Goal: Task Accomplishment & Management: Use online tool/utility

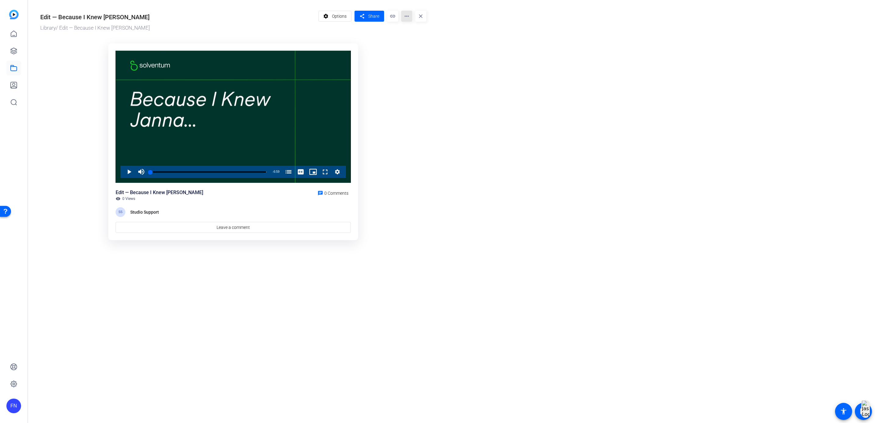
click at [406, 16] on mat-icon "more_horiz" at bounding box center [406, 16] width 11 height 11
click at [337, 18] on div at bounding box center [437, 211] width 875 height 423
click at [334, 12] on span "Options" at bounding box center [339, 16] width 15 height 12
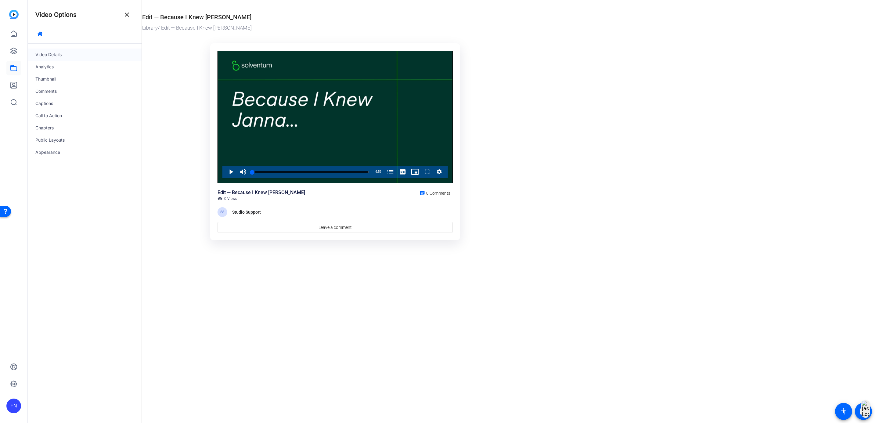
click at [77, 50] on div "Video Details" at bounding box center [84, 55] width 113 height 12
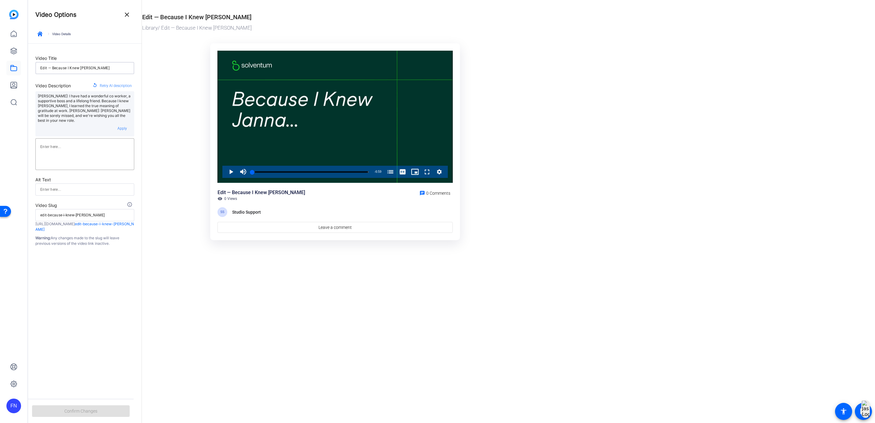
click at [72, 67] on input "Edit — Because I Knew [PERSON_NAME]" at bounding box center [84, 67] width 89 height 7
type input "Edit — Because I new [PERSON_NAME]"
type input "edit-because-i-new-[PERSON_NAME]"
type input "Edit — Because I knew [PERSON_NAME]"
type input "edit-because-i-knew-[PERSON_NAME]"
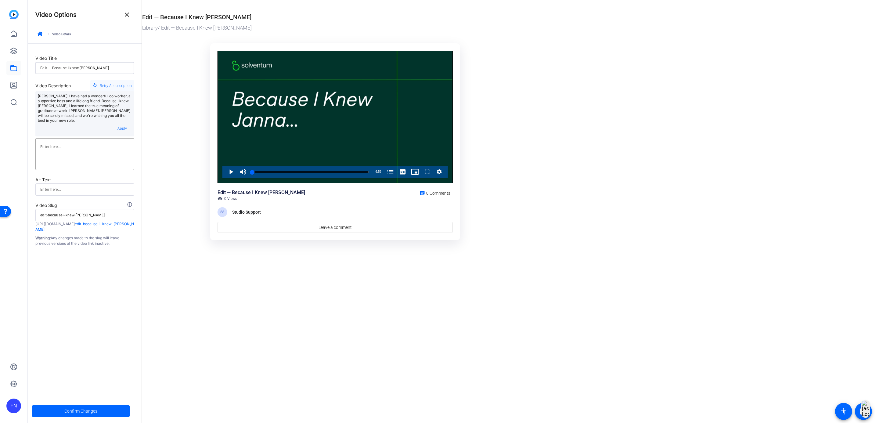
type input "Edit — Because I new [PERSON_NAME]"
type input "edit-because-i-new-[PERSON_NAME]"
type input "Edit — Because I Knew [PERSON_NAME]"
type input "edit-because-i-knew-[PERSON_NAME]"
click at [71, 291] on div "Video Title Edit — Because I Knew [PERSON_NAME] Video Description replay Retry …" at bounding box center [84, 217] width 113 height 347
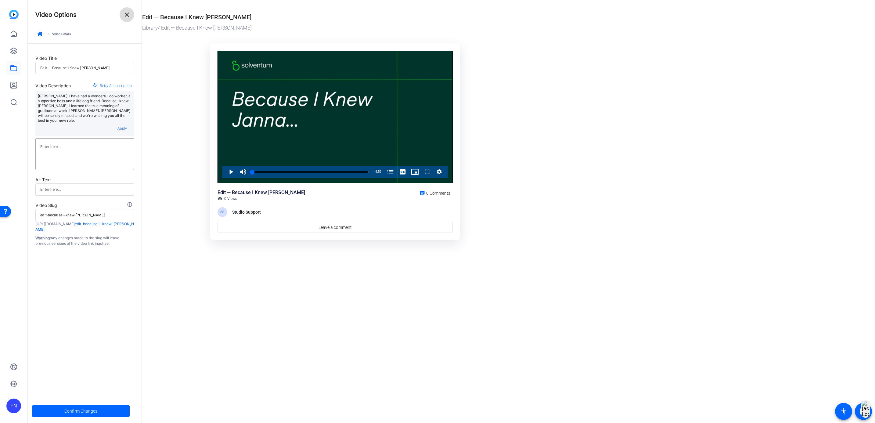
click at [132, 13] on span at bounding box center [127, 14] width 15 height 15
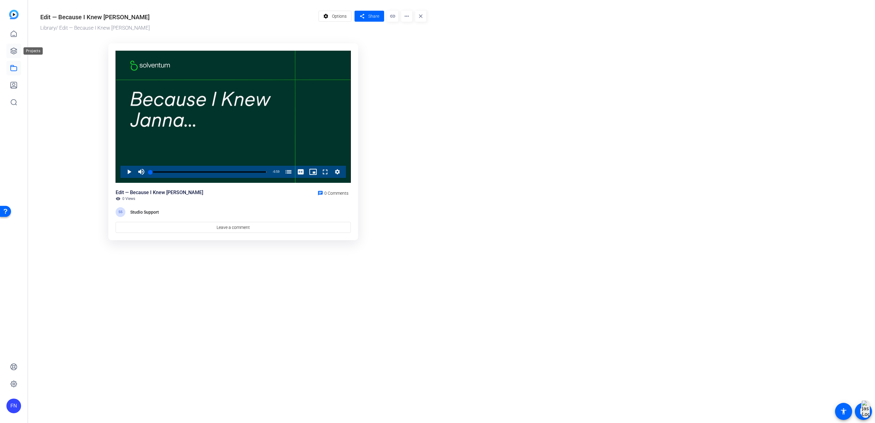
click at [16, 51] on icon at bounding box center [14, 51] width 6 height 6
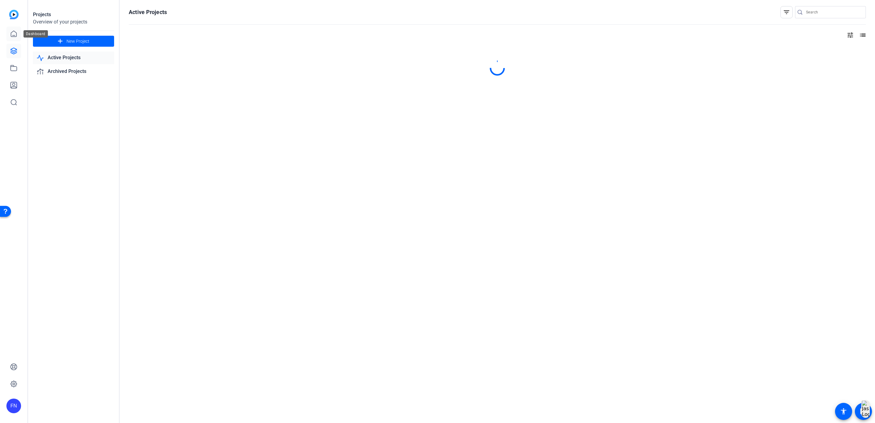
click at [12, 31] on icon at bounding box center [13, 33] width 7 height 7
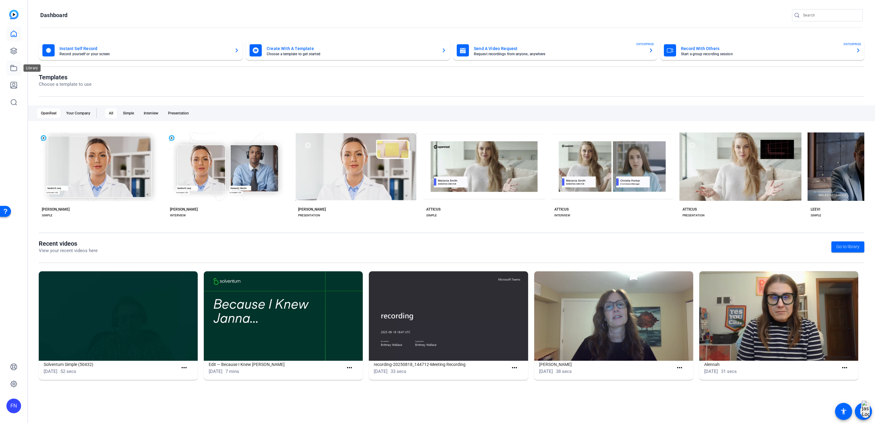
click at [17, 69] on link at bounding box center [13, 68] width 15 height 15
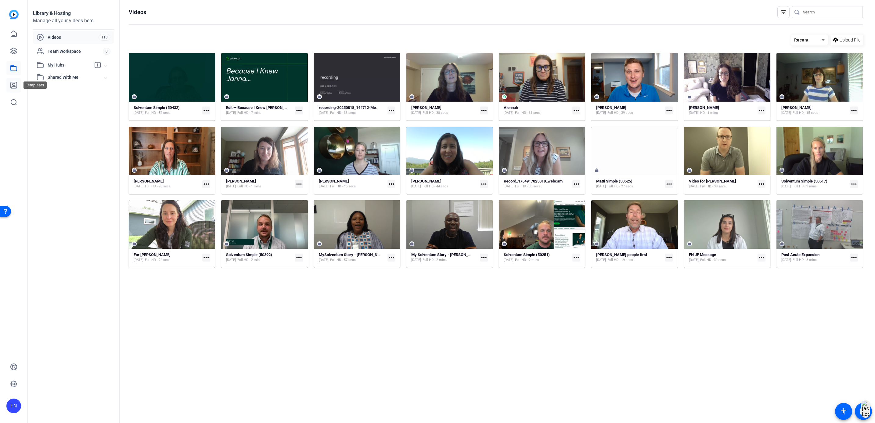
click at [15, 88] on icon at bounding box center [14, 85] width 6 height 6
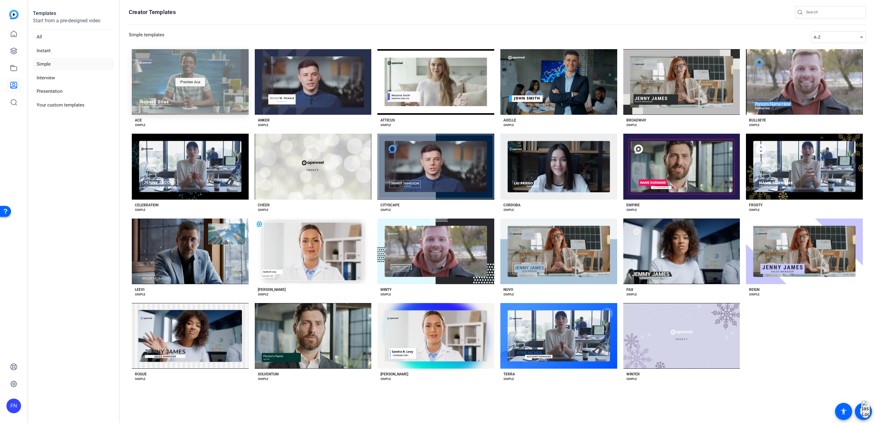
click at [179, 86] on div "Preview Ace" at bounding box center [190, 82] width 30 height 9
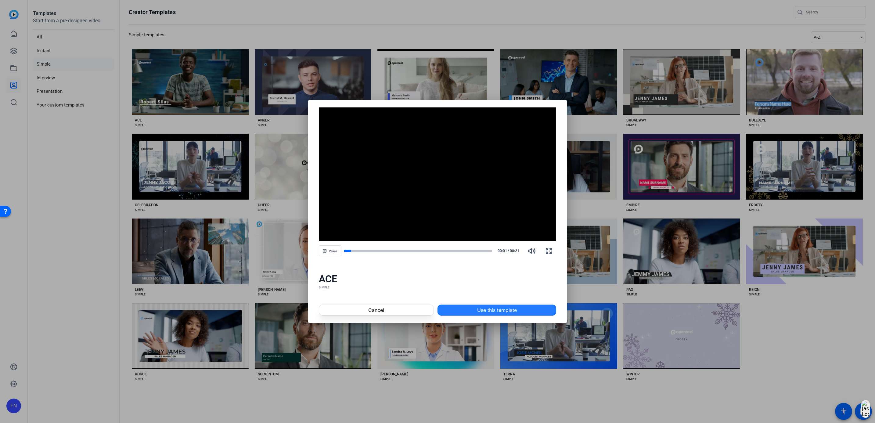
click at [452, 310] on span at bounding box center [497, 310] width 118 height 15
